Goal: Check status: Check status

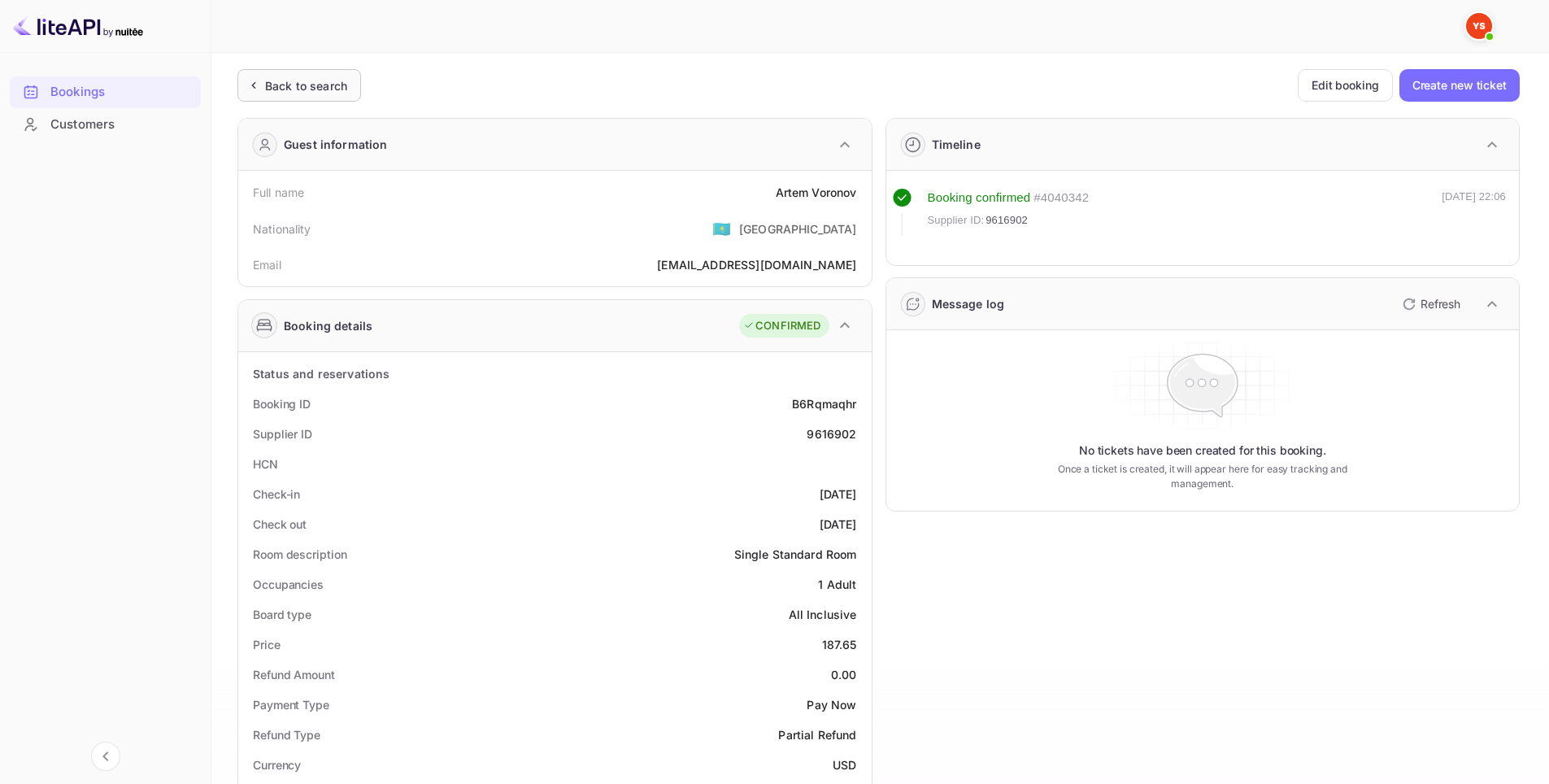
click at [322, 89] on div "Back to search" at bounding box center [306, 85] width 82 height 17
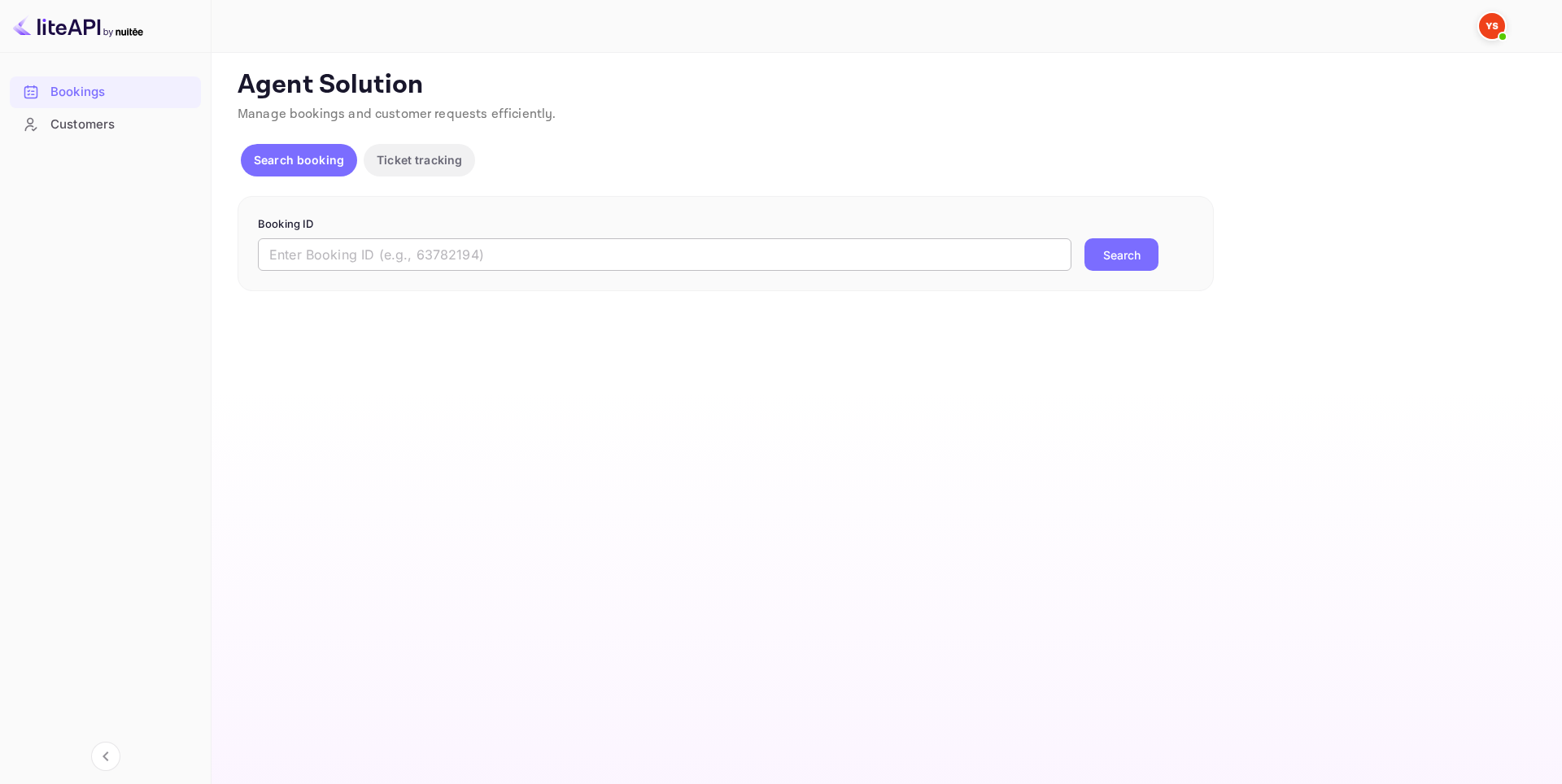
click at [348, 247] on input "text" at bounding box center [665, 254] width 814 height 32
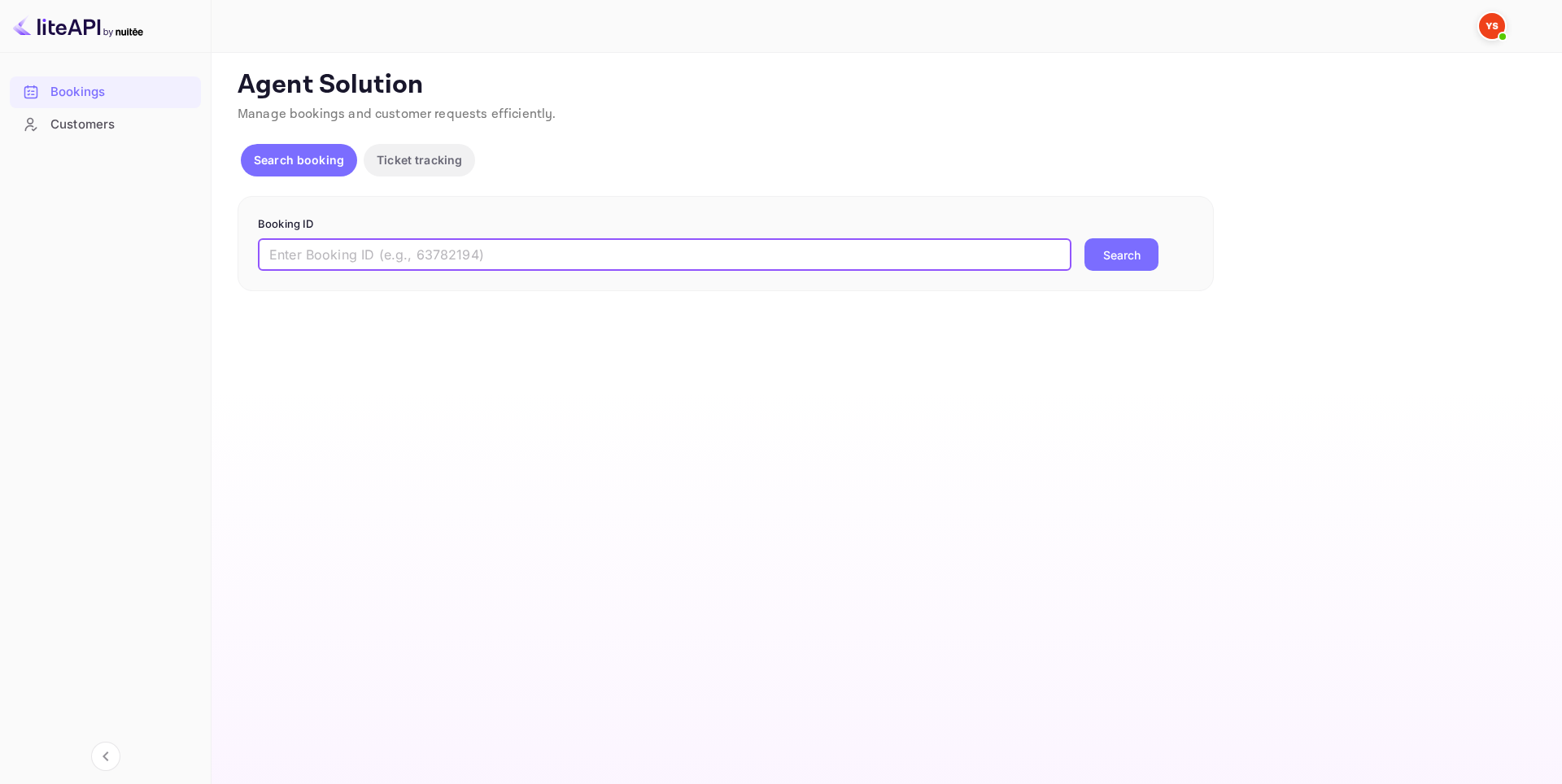
paste input "8237926"
type input "8237926"
click at [1085, 239] on button "Search" at bounding box center [1122, 254] width 74 height 32
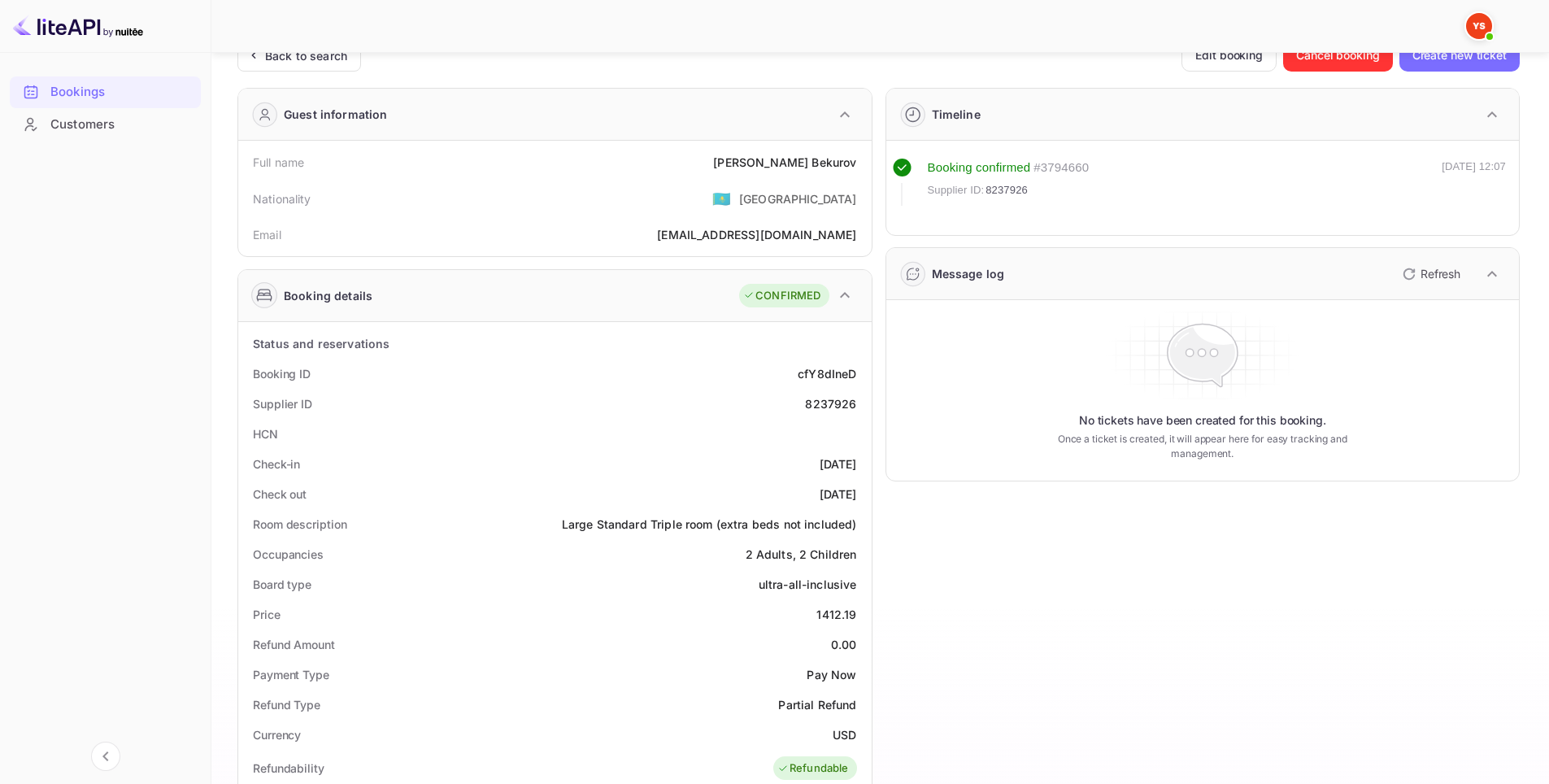
scroll to position [81, 0]
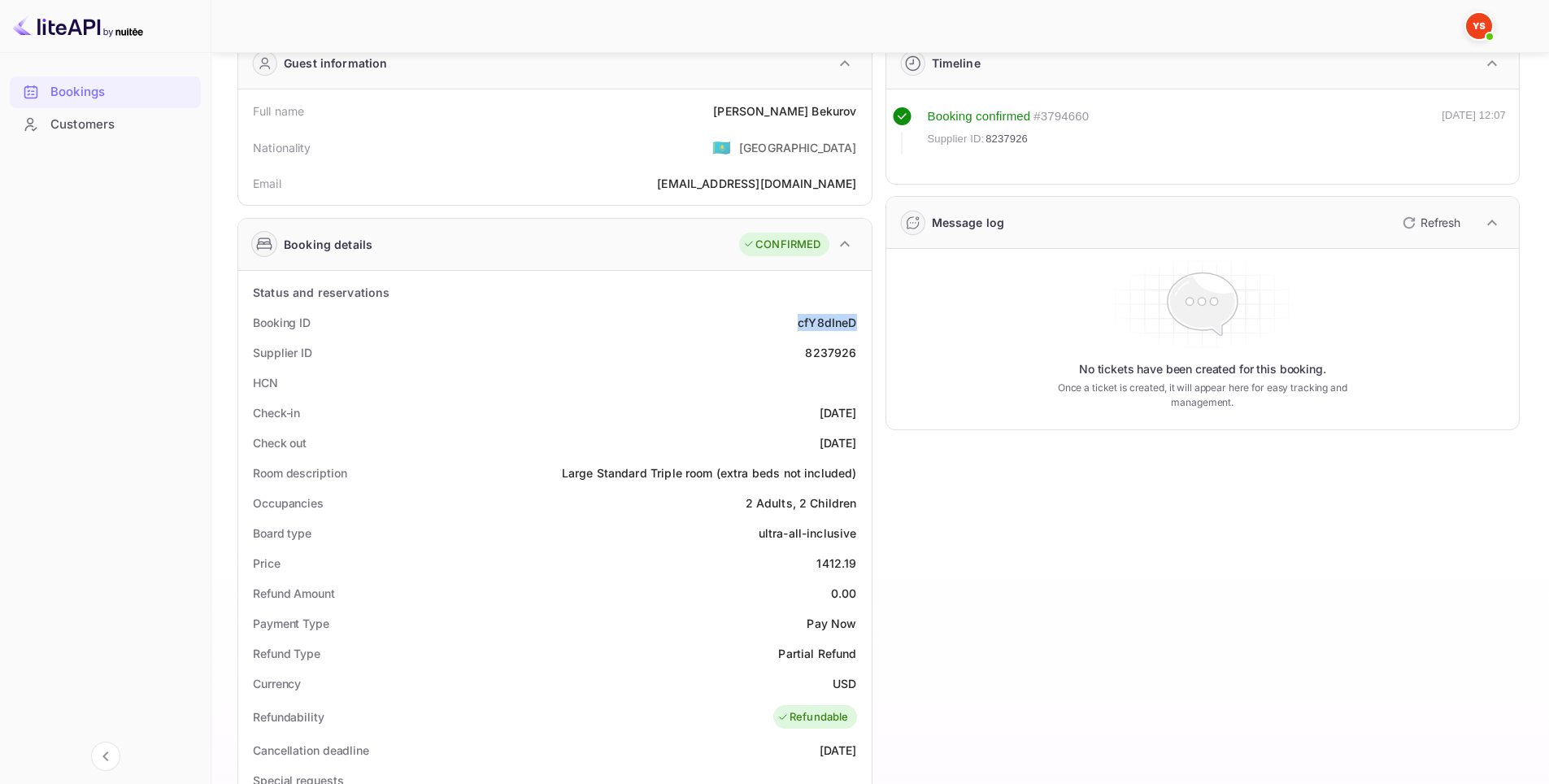
drag, startPoint x: 853, startPoint y: 322, endPoint x: 790, endPoint y: 320, distance: 63.0
click at [790, 320] on div "Booking ID cfY8dIneD" at bounding box center [554, 322] width 621 height 30
click at [801, 368] on div "HCN" at bounding box center [554, 382] width 621 height 30
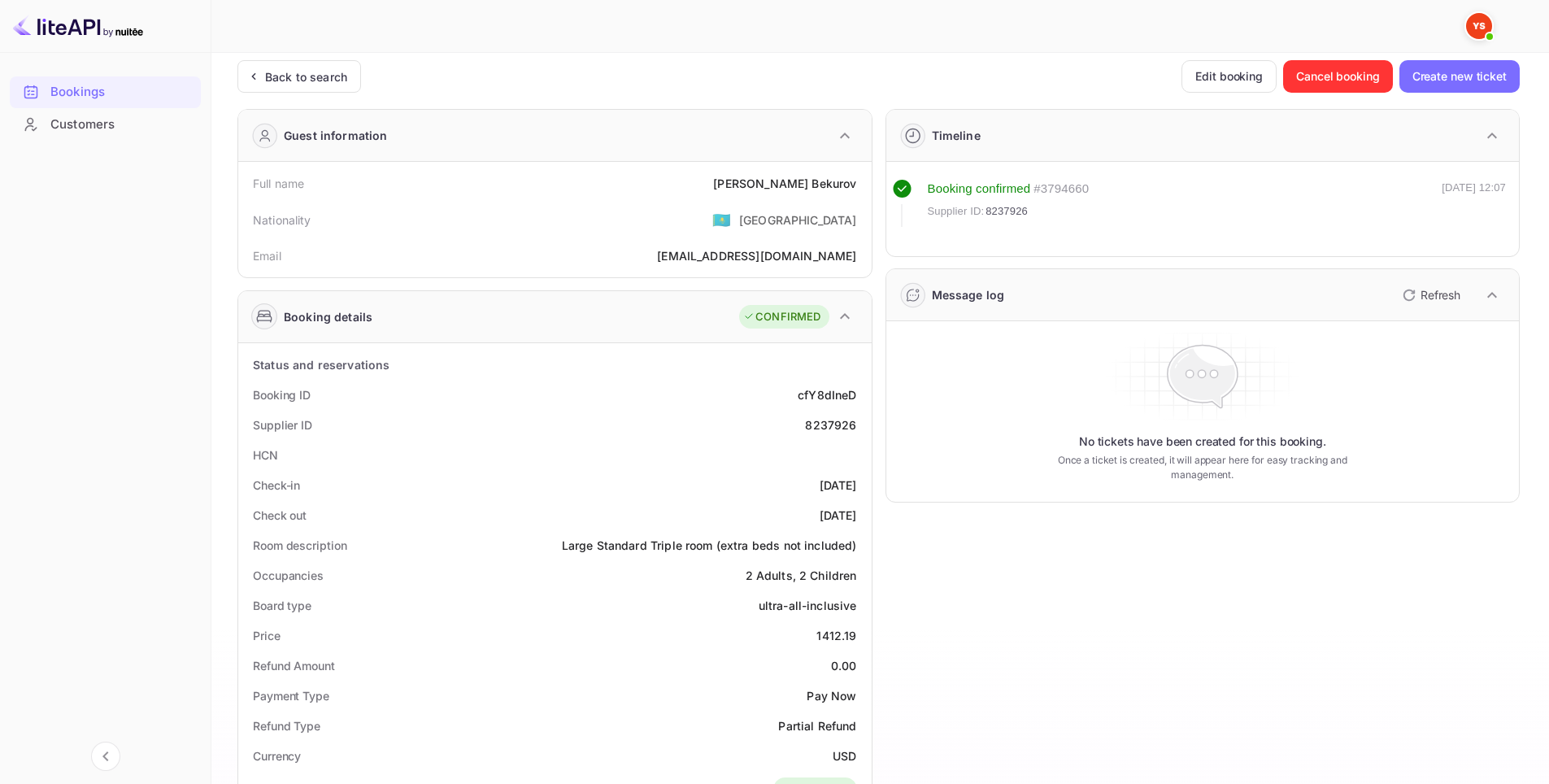
scroll to position [0, 0]
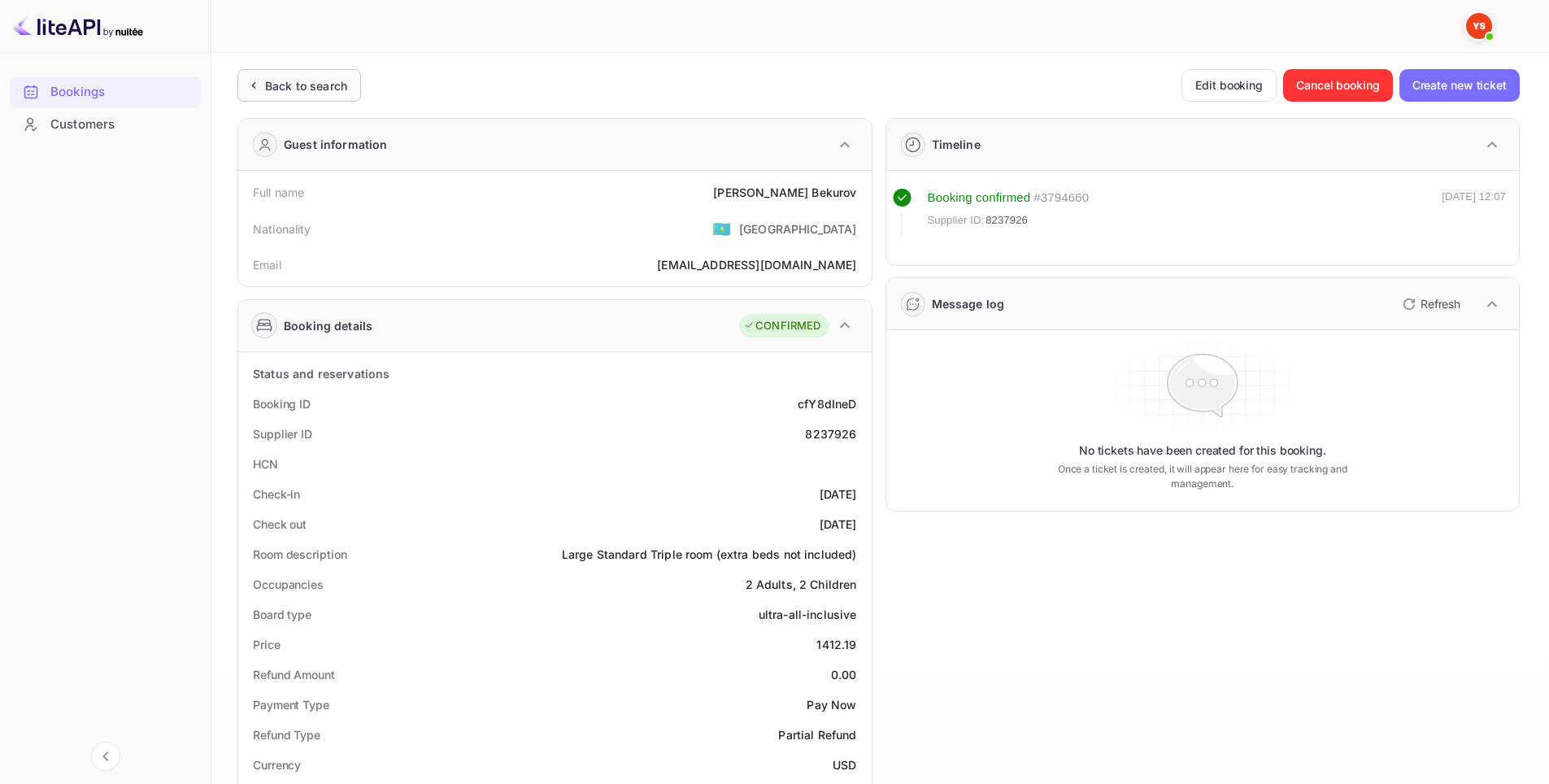
click at [286, 79] on div "Back to search" at bounding box center [306, 85] width 82 height 17
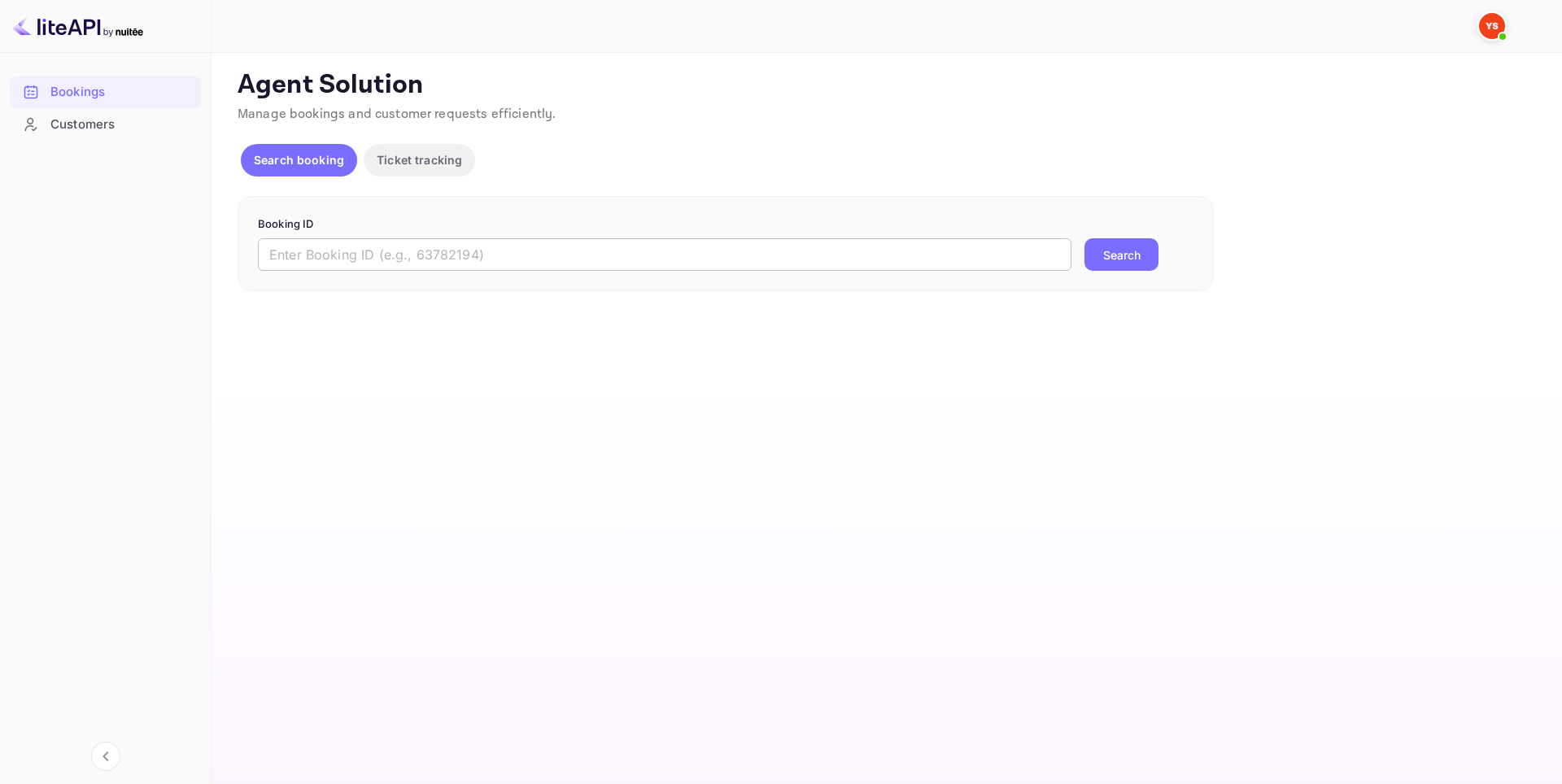
click at [363, 249] on input "text" at bounding box center [665, 254] width 814 height 32
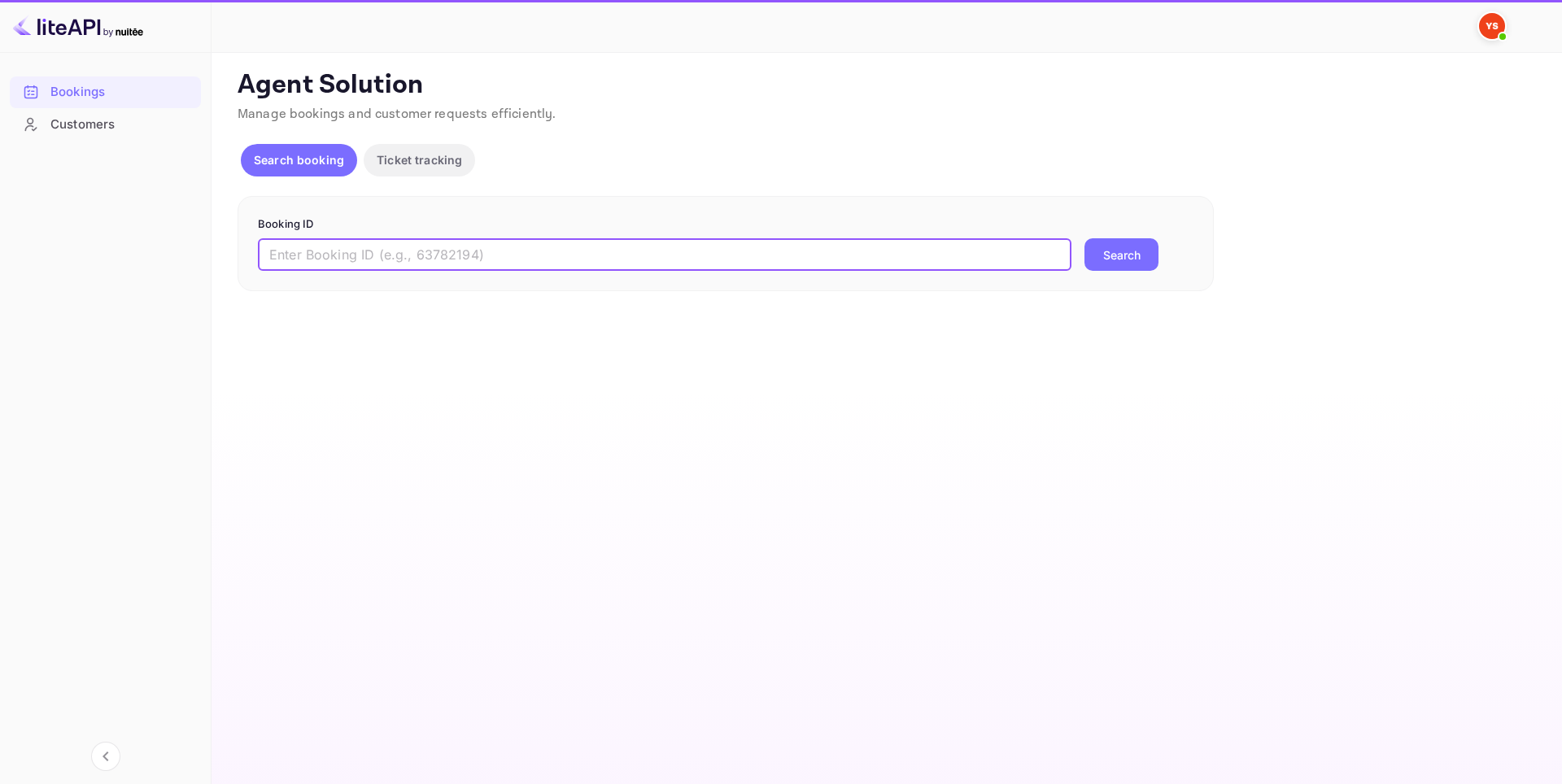
paste input "8237926"
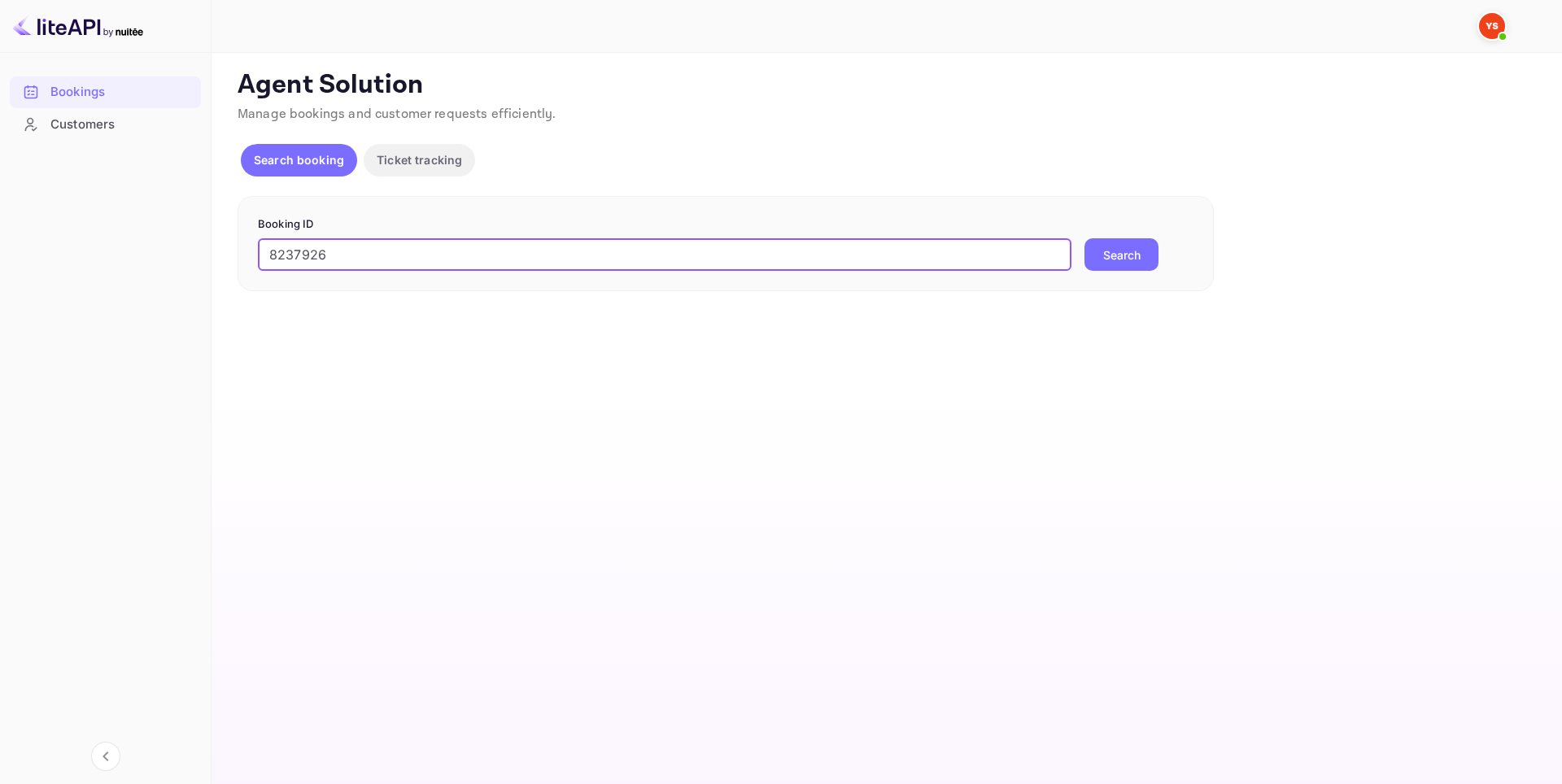
type input "8237926"
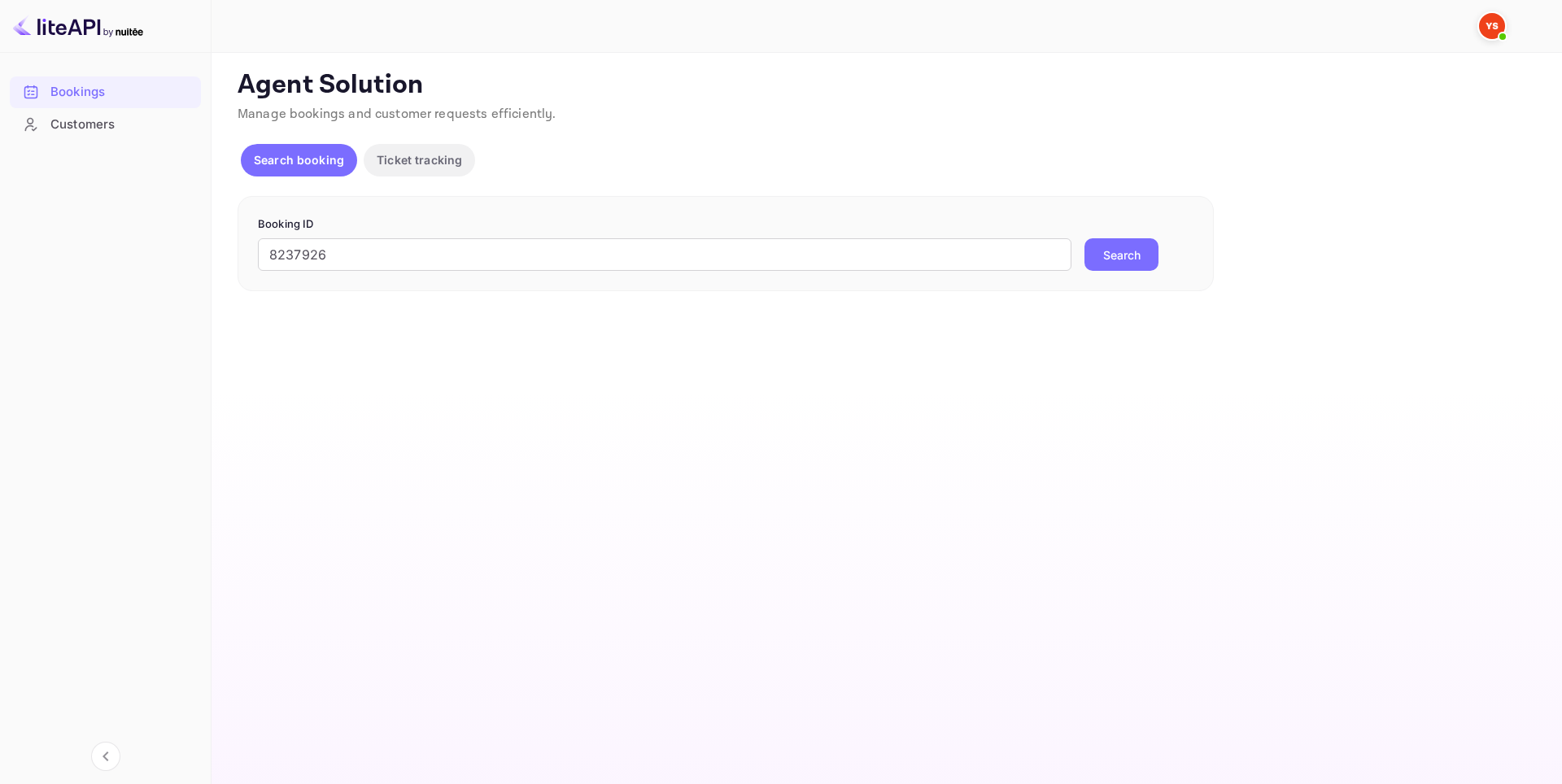
click at [1126, 248] on button "Search" at bounding box center [1122, 254] width 74 height 32
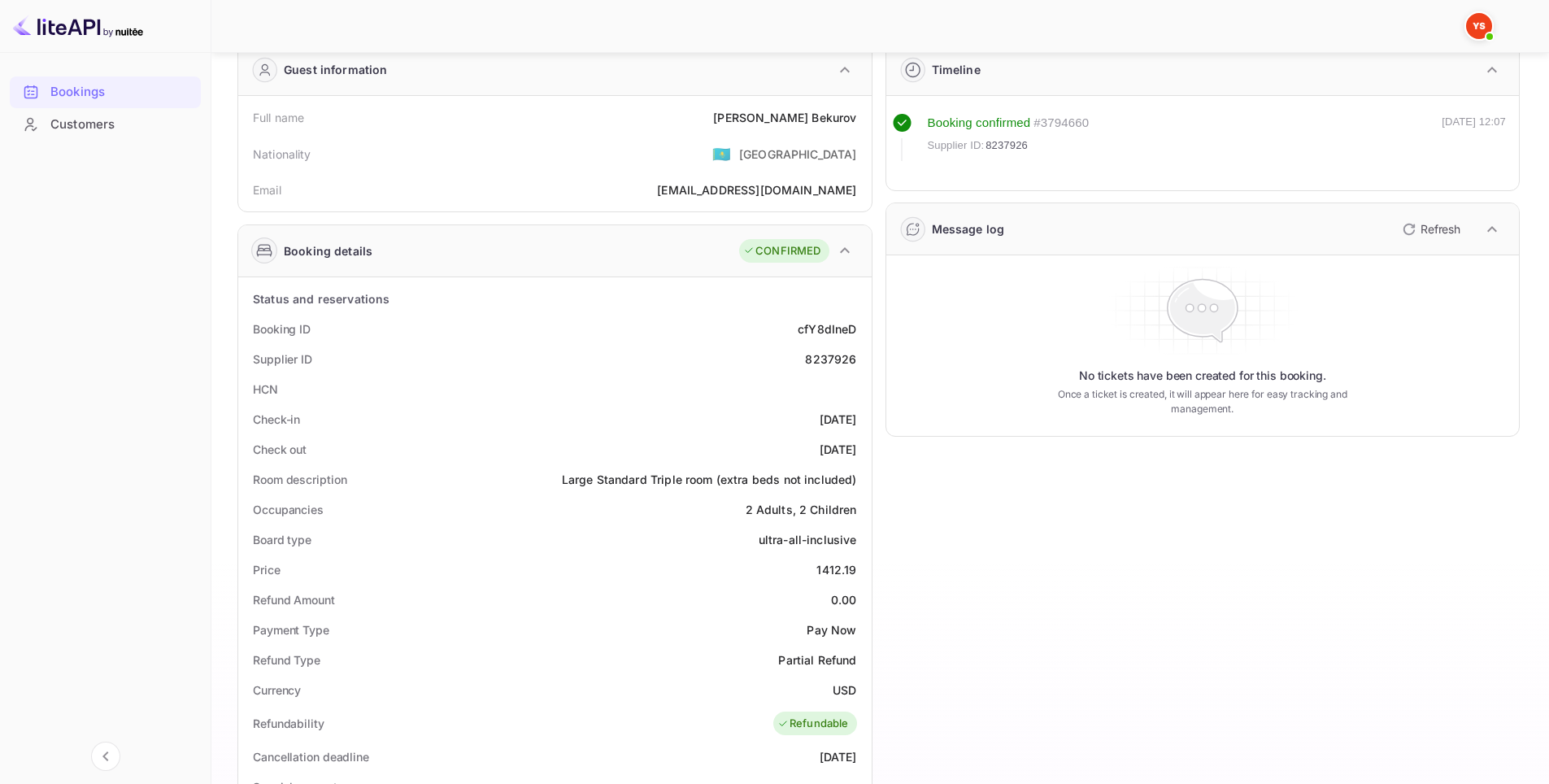
scroll to position [81, 0]
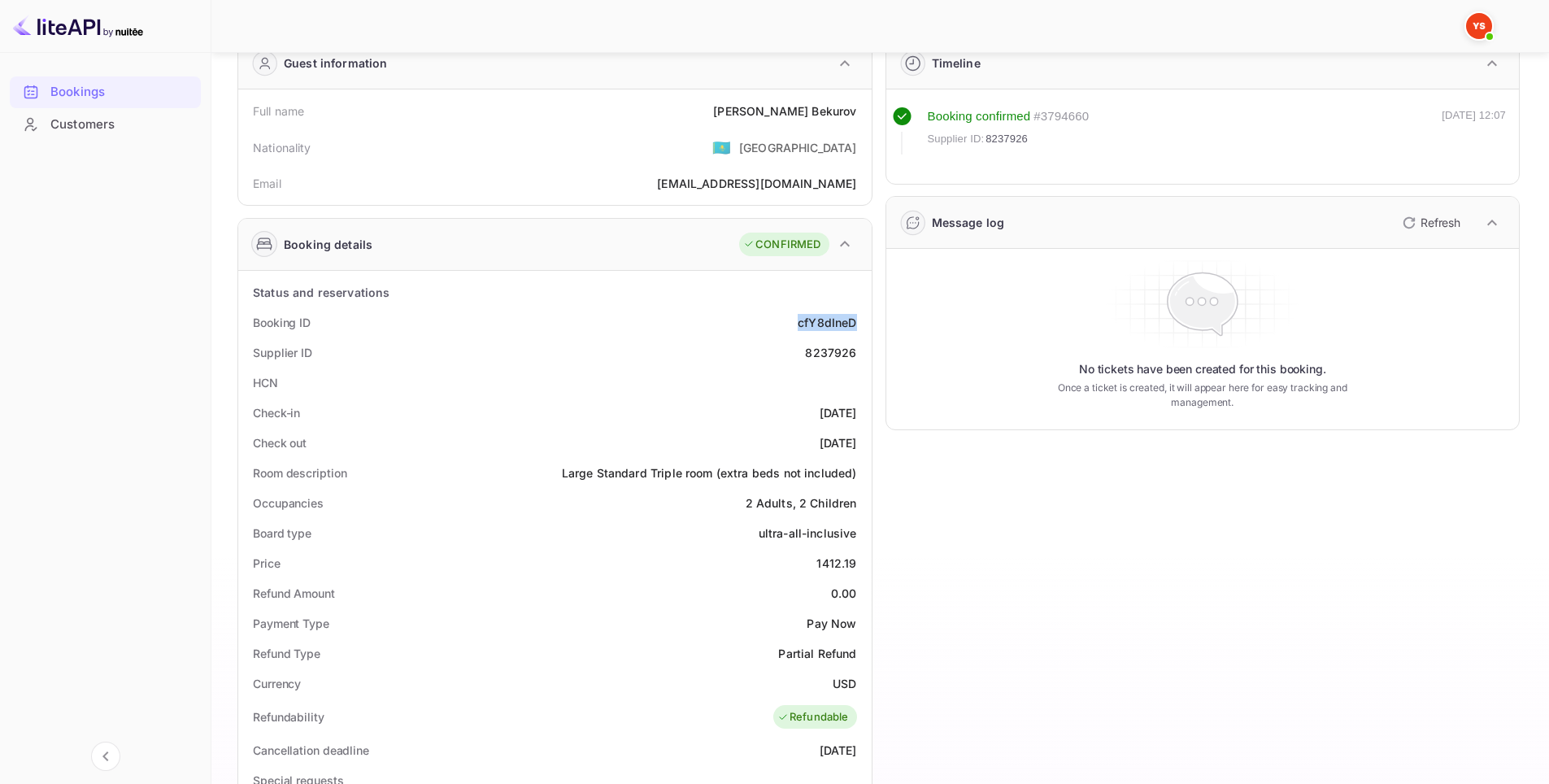
drag, startPoint x: 802, startPoint y: 322, endPoint x: 860, endPoint y: 322, distance: 58.0
click at [860, 322] on div "Booking ID cfY8dIneD" at bounding box center [554, 322] width 621 height 30
copy div "cfY8dIneD"
click at [698, 376] on div "HCN" at bounding box center [554, 382] width 621 height 30
drag, startPoint x: 775, startPoint y: 105, endPoint x: 860, endPoint y: 122, distance: 86.7
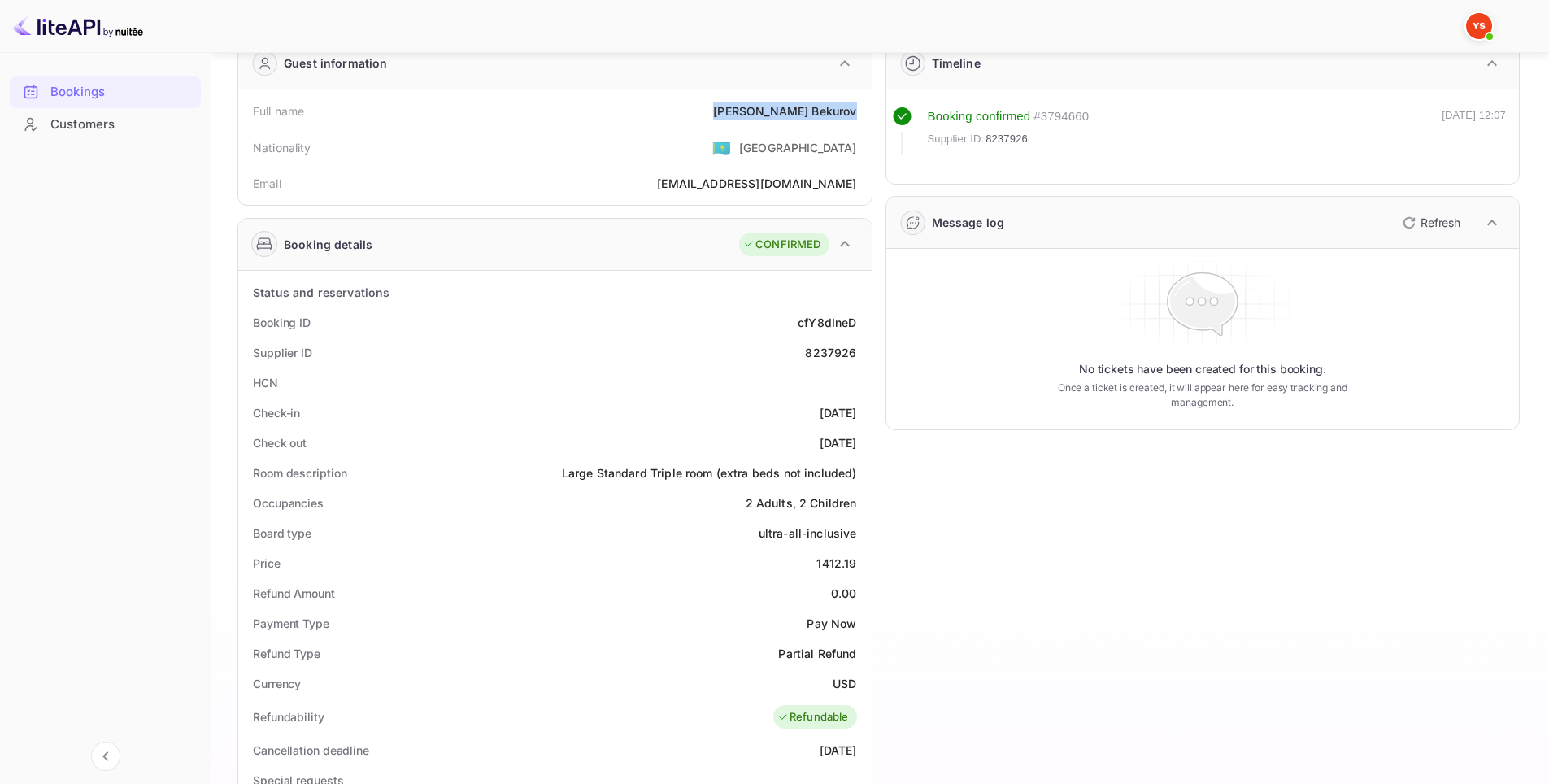
click at [860, 122] on div "Full name [PERSON_NAME]" at bounding box center [554, 110] width 621 height 30
copy div "[PERSON_NAME]"
click at [759, 387] on div "HCN" at bounding box center [554, 382] width 621 height 30
drag, startPoint x: 801, startPoint y: 415, endPoint x: 866, endPoint y: 414, distance: 65.0
click at [867, 414] on div "Status and reservations Booking ID cfY8dIneD Supplier ID 8237926 HCN Check-in […" at bounding box center [555, 733] width 634 height 926
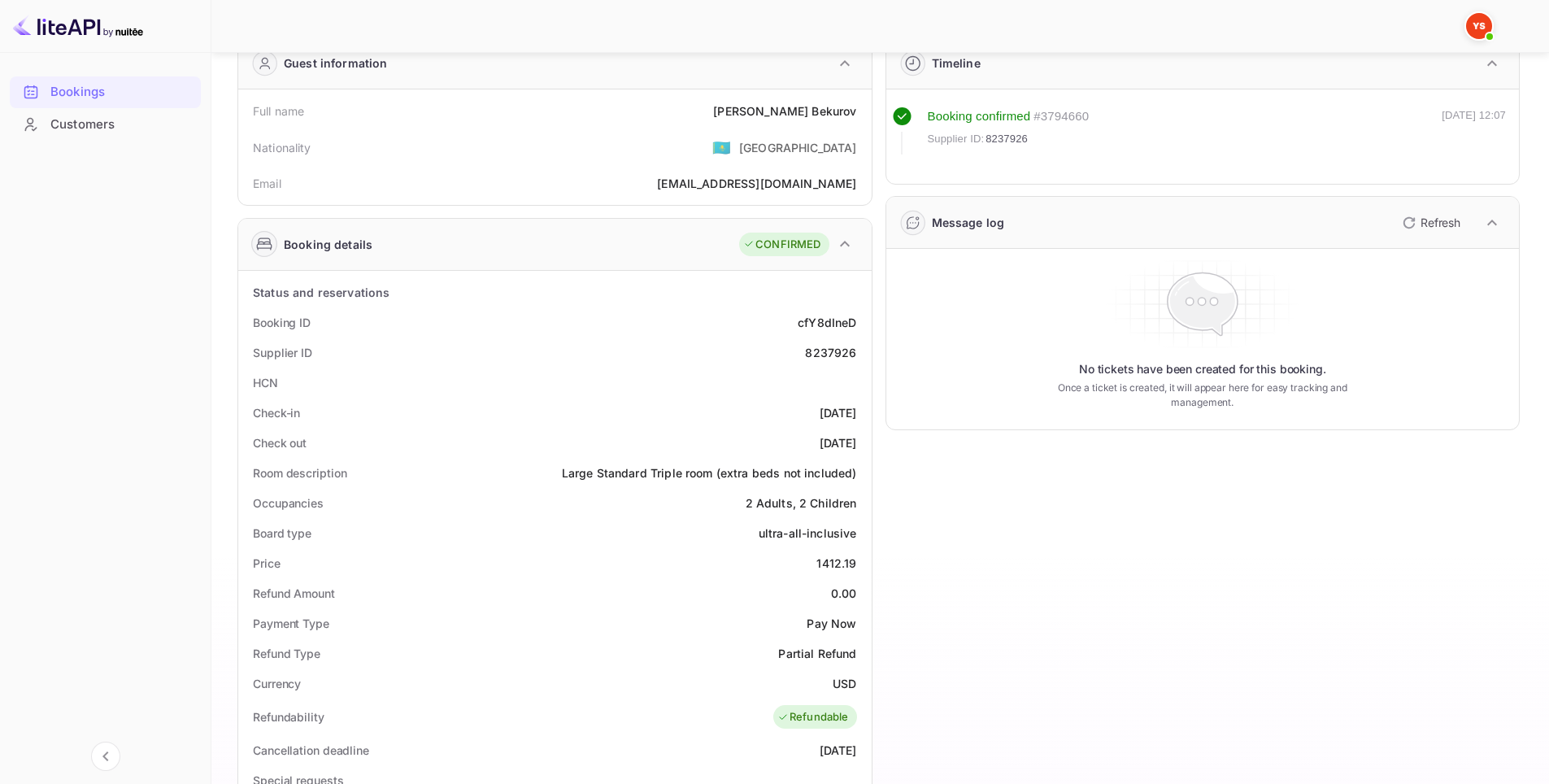
copy div "[DATE]"
click at [761, 426] on div "Check-in [DATE]" at bounding box center [554, 413] width 621 height 30
drag, startPoint x: 768, startPoint y: 442, endPoint x: 862, endPoint y: 447, distance: 94.1
click at [862, 447] on div "Check out [DATE]" at bounding box center [554, 442] width 621 height 30
copy div "[DATE]"
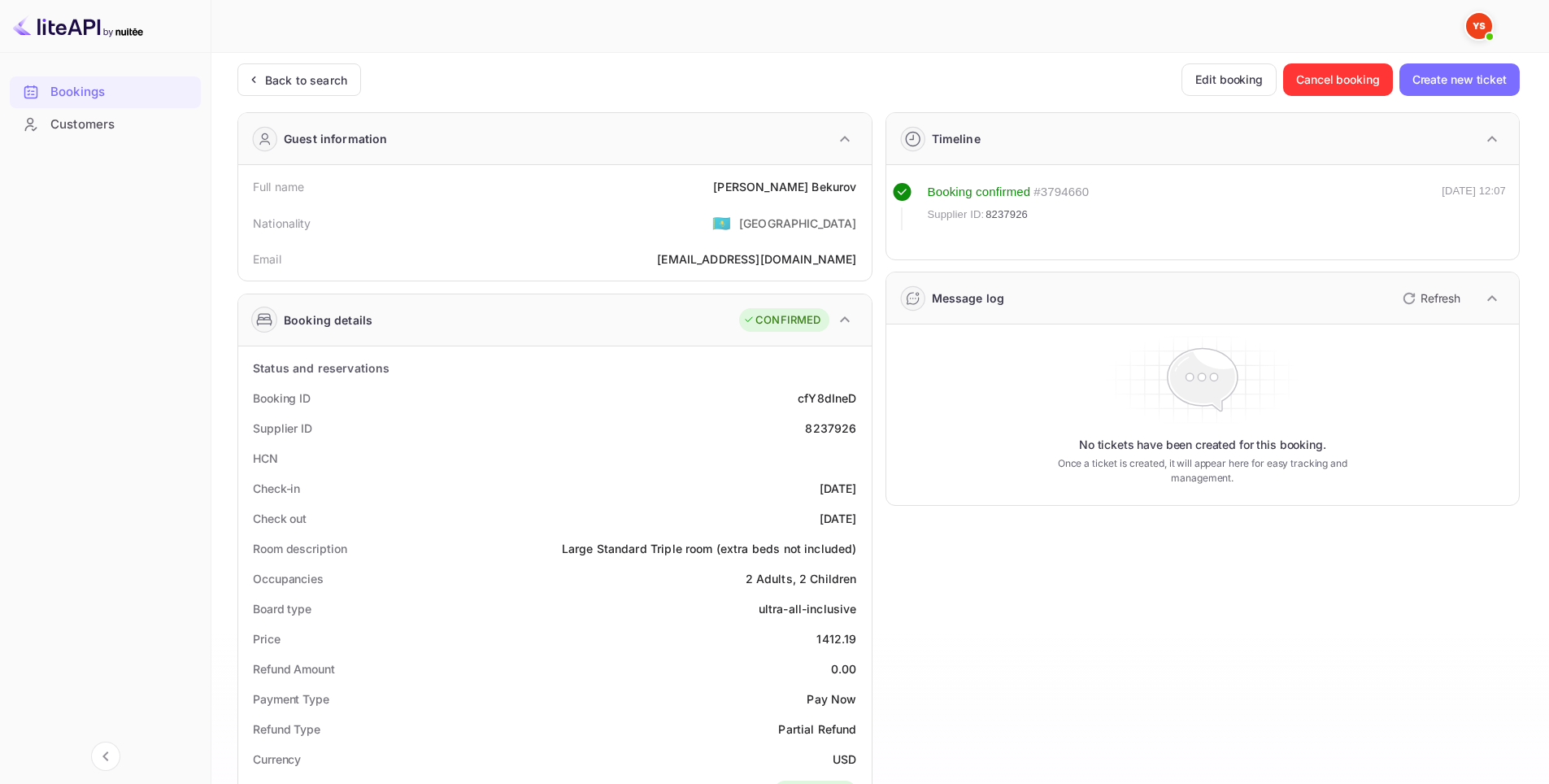
scroll to position [0, 0]
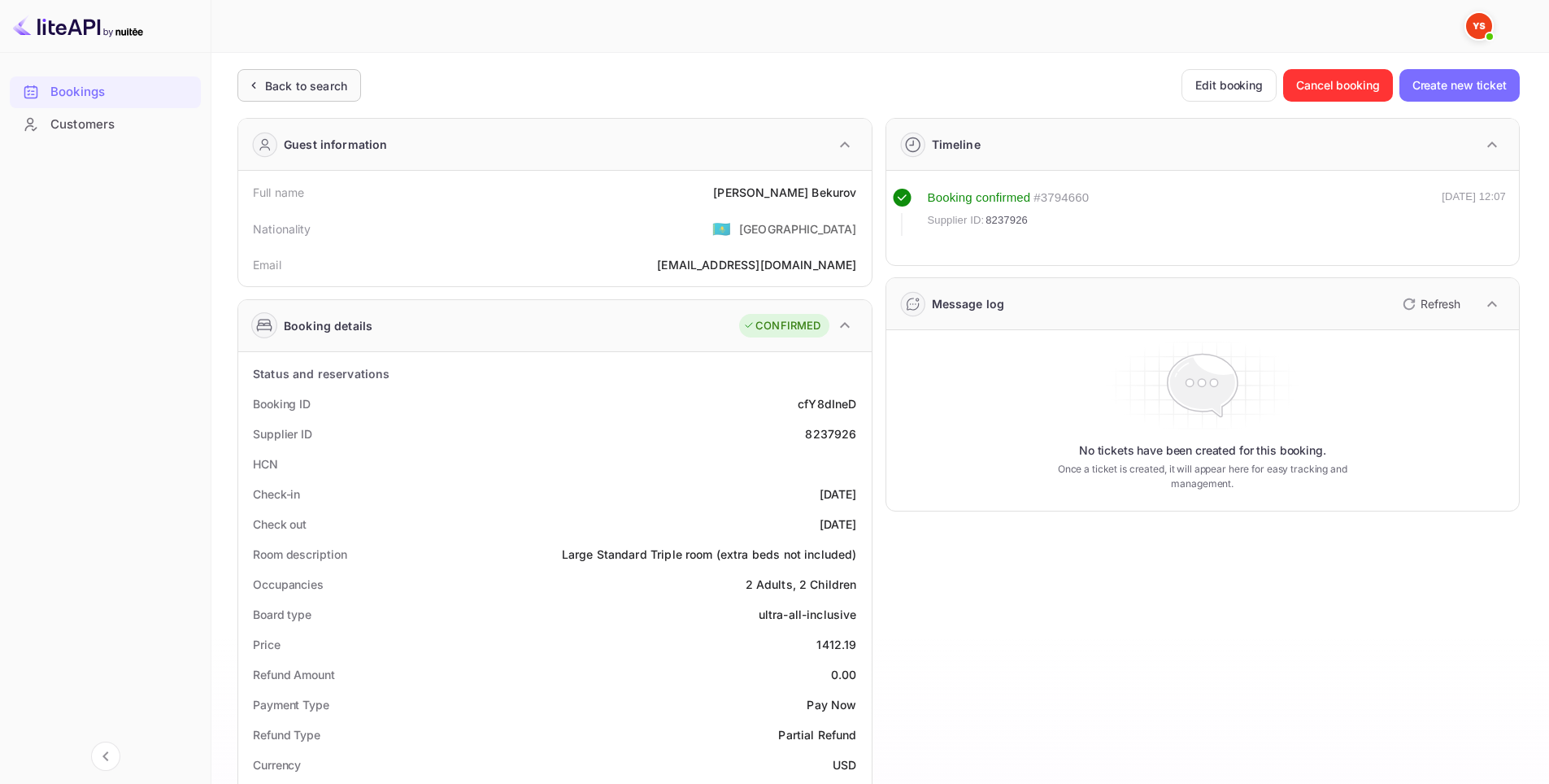
click at [307, 86] on div "Back to search" at bounding box center [306, 85] width 82 height 17
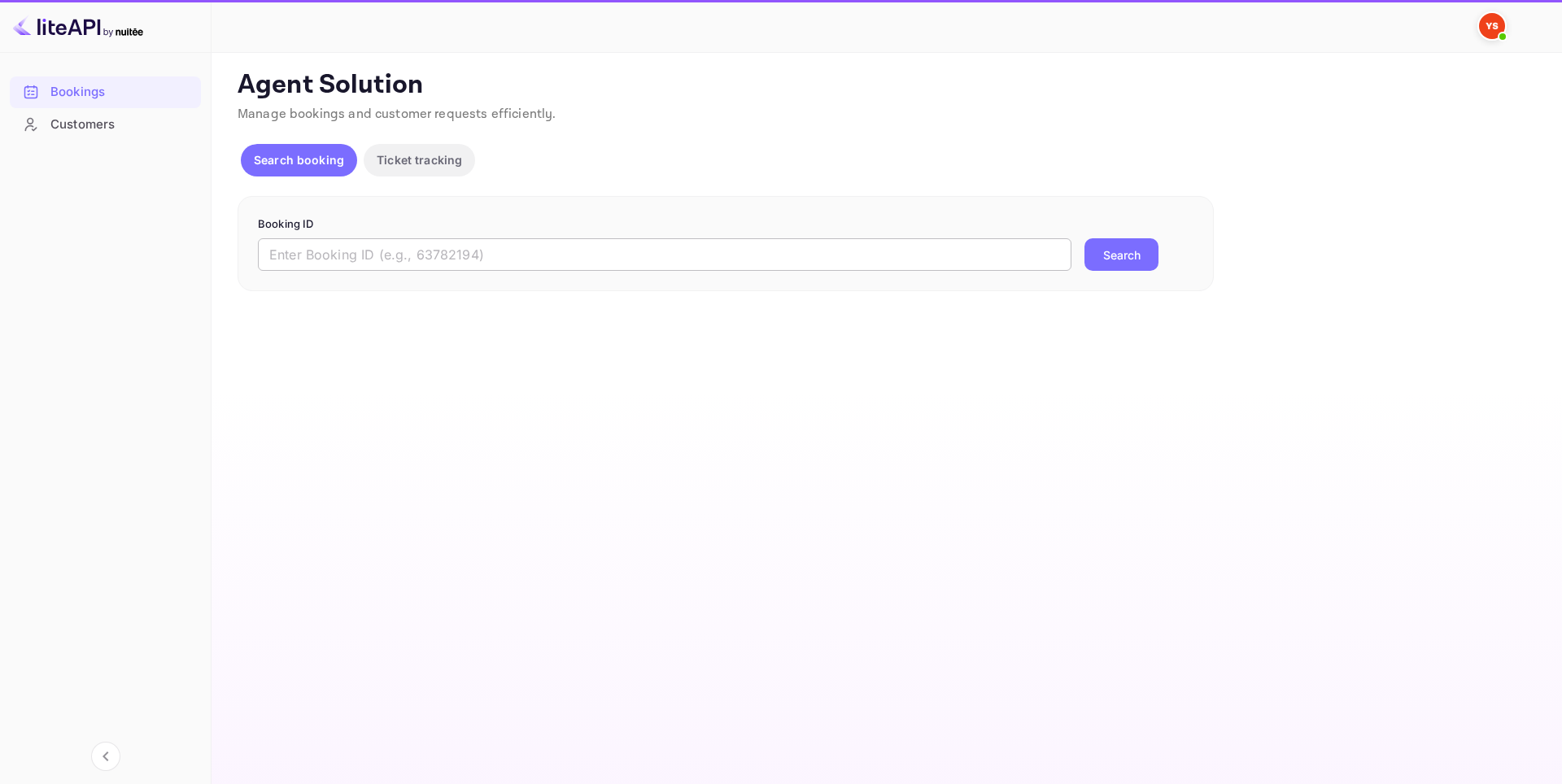
click at [404, 258] on input "text" at bounding box center [665, 254] width 814 height 32
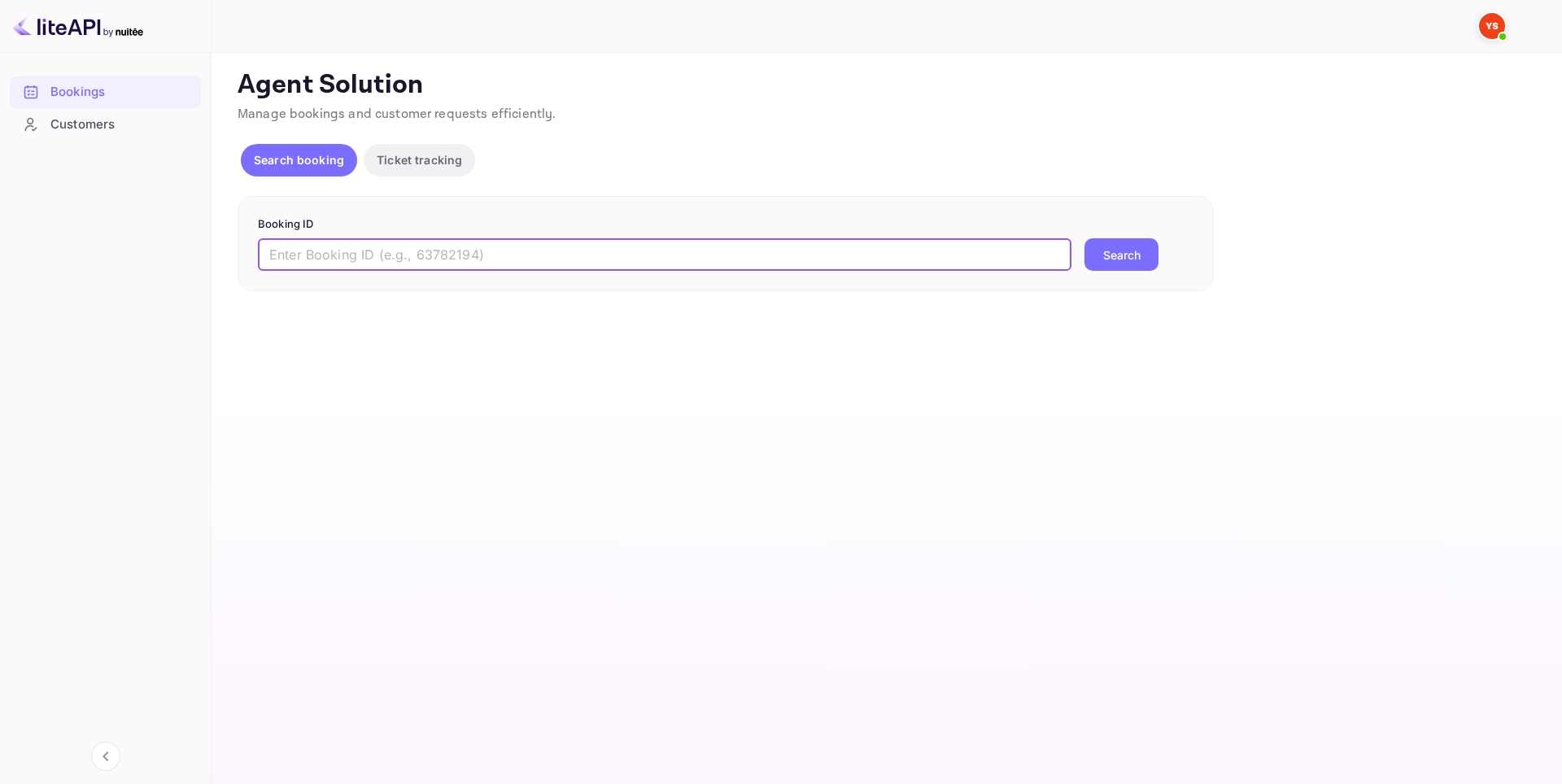
paste input "9002206"
type input "9002206"
click at [1138, 244] on button "Search" at bounding box center [1122, 254] width 74 height 32
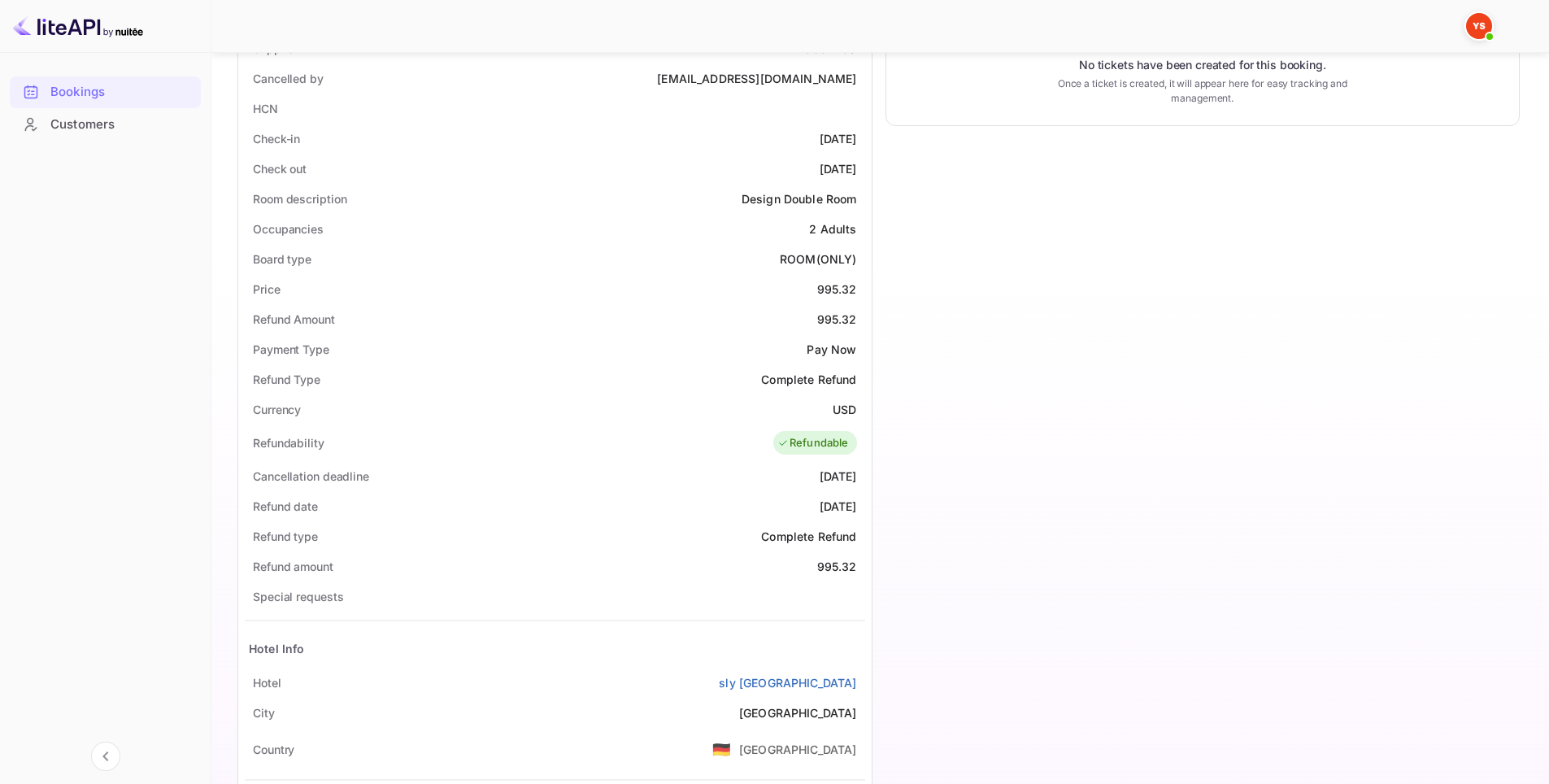
scroll to position [407, 0]
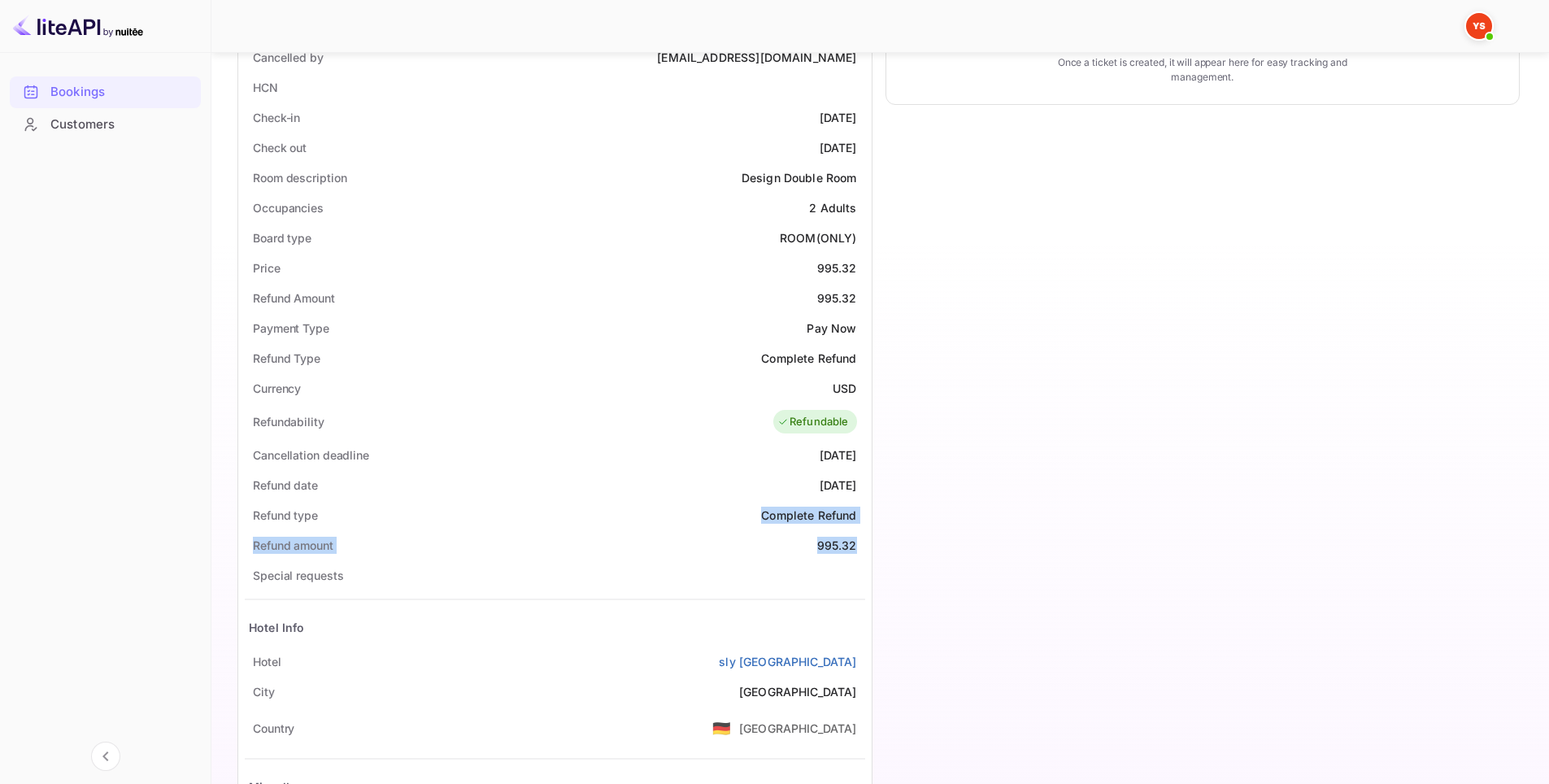
drag, startPoint x: 843, startPoint y: 524, endPoint x: 868, endPoint y: 543, distance: 31.4
click at [868, 543] on div "Status and reservations Booking ID rQ_ZZuvTQ Supplier ID 9002206 Cancelled by […" at bounding box center [555, 423] width 634 height 957
drag, startPoint x: 644, startPoint y: 514, endPoint x: 655, endPoint y: 519, distance: 12.1
click at [644, 514] on div "Refund type Complete Refund" at bounding box center [554, 514] width 621 height 30
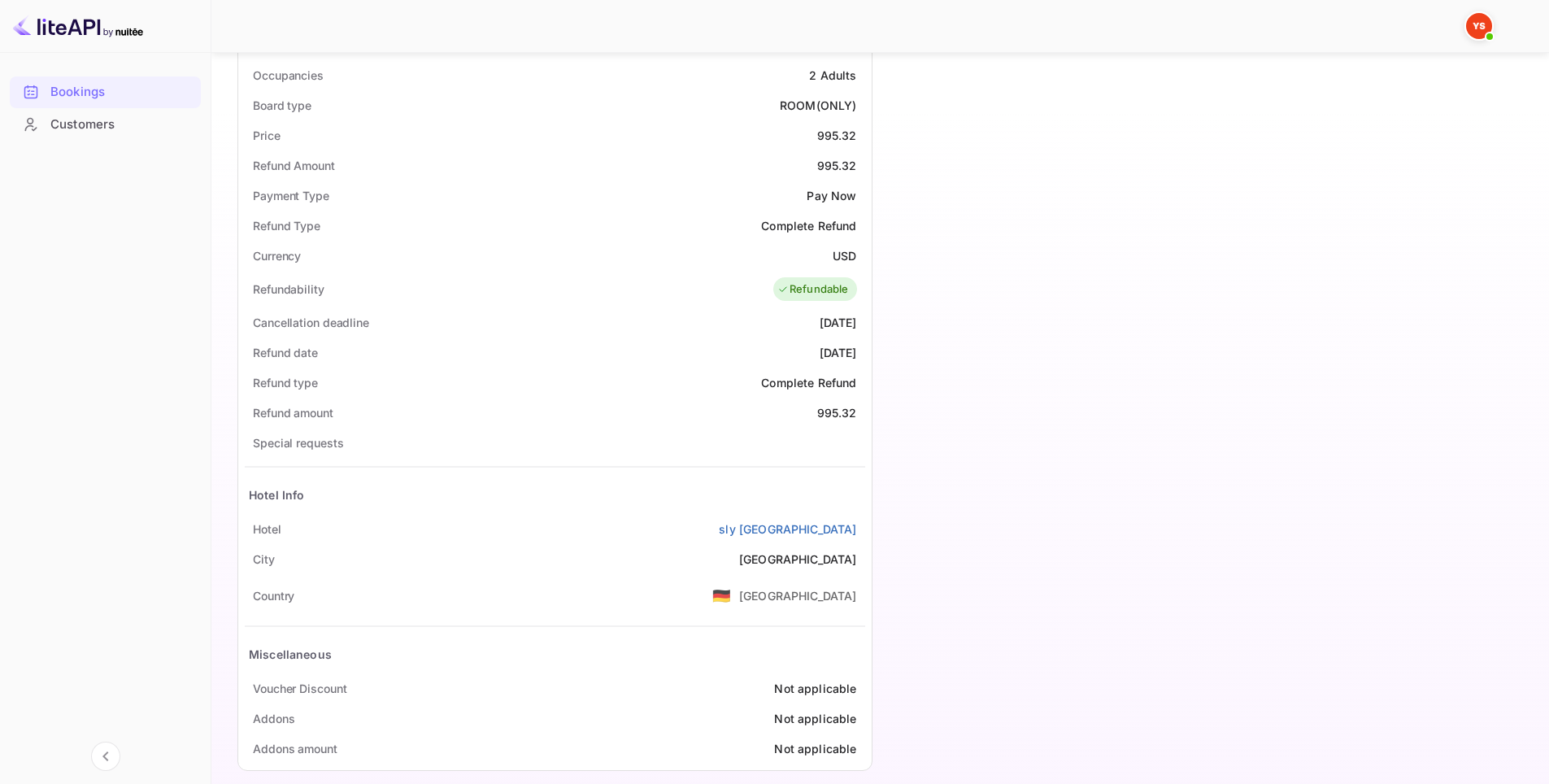
scroll to position [557, 0]
